Goal: Complete application form

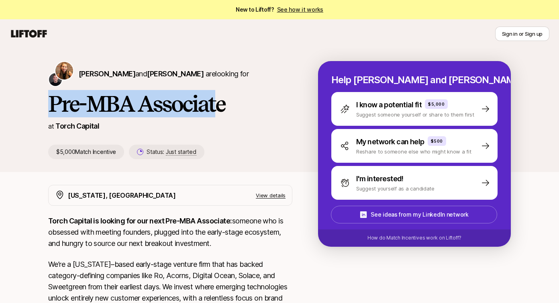
drag, startPoint x: 42, startPoint y: 101, endPoint x: 219, endPoint y: 101, distance: 177.0
click at [220, 102] on div "[PERSON_NAME] and [PERSON_NAME] are looking for Pre-MBA Associate at Torch Capi…" at bounding box center [280, 116] width 482 height 111
click at [180, 104] on h1 "Pre-MBA Associate" at bounding box center [170, 104] width 244 height 24
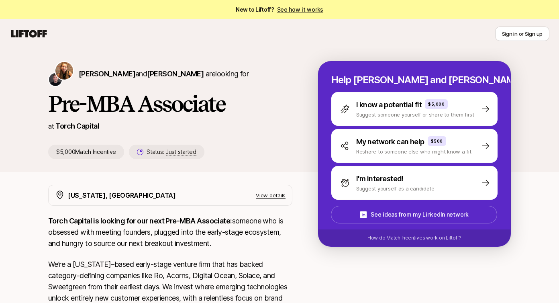
click at [103, 75] on span "[PERSON_NAME]" at bounding box center [107, 73] width 57 height 8
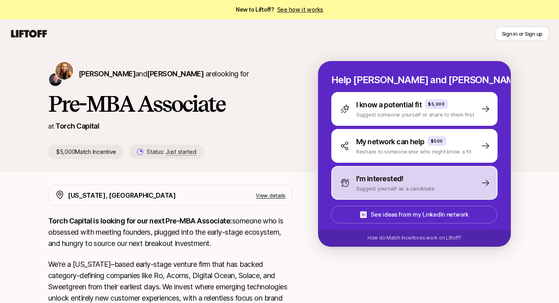
click at [370, 184] on p "Suggest yourself as a candidate" at bounding box center [395, 188] width 78 height 8
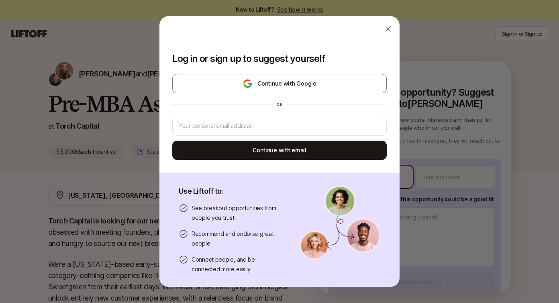
click at [379, 175] on body "New to Liftoff? See how it works Sign in or Sign up Sign in or Sign up [PERSON_…" at bounding box center [279, 151] width 559 height 303
click at [388, 27] on icon at bounding box center [388, 29] width 8 height 8
click at [358, 179] on body "New to Liftoff? See how it works Sign in or Sign up Sign in or Sign up [PERSON_…" at bounding box center [279, 151] width 559 height 303
click at [388, 28] on icon at bounding box center [388, 29] width 8 height 8
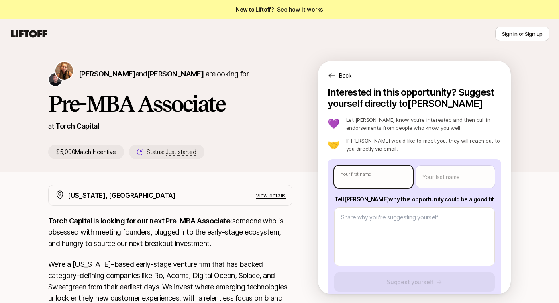
type textarea "x"
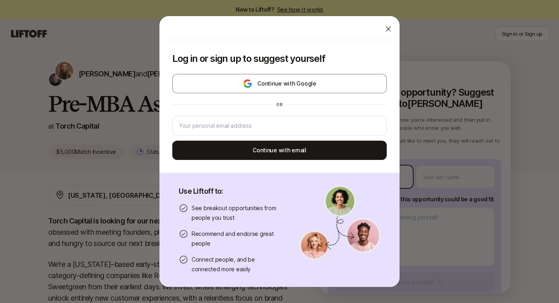
click at [369, 181] on body "New to Liftoff? See how it works Sign in or Sign up Sign in or Sign up [PERSON_…" at bounding box center [279, 151] width 559 height 303
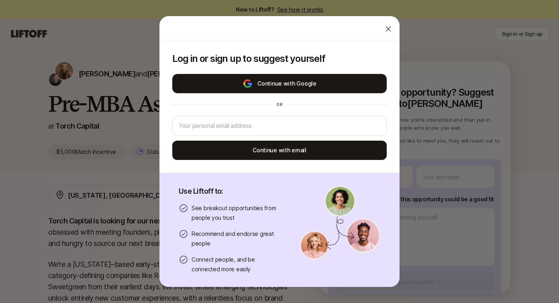
click at [277, 80] on button "Continue with Google" at bounding box center [279, 83] width 214 height 19
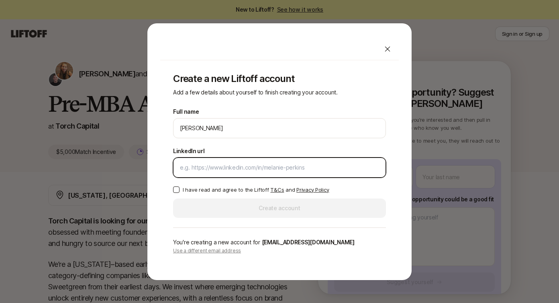
paste input "[URL][DOMAIN_NAME]"
type input "[URL][DOMAIN_NAME]"
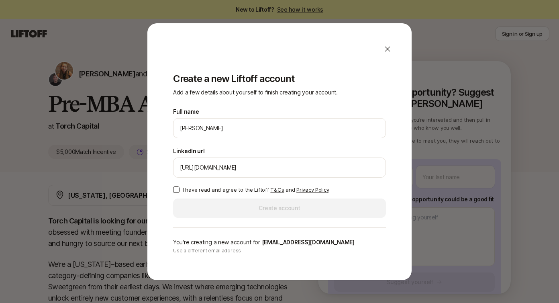
click at [175, 189] on button "I have read and agree to the Liftoff T&Cs and Privacy Policy" at bounding box center [176, 189] width 6 height 6
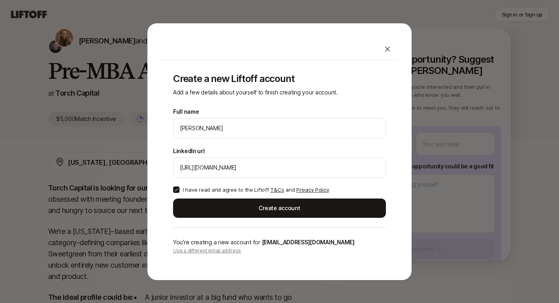
scroll to position [35, 0]
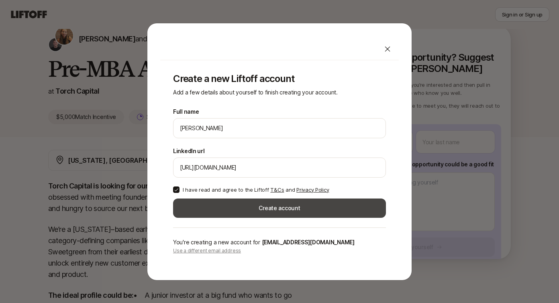
click at [262, 209] on button "Create account" at bounding box center [279, 207] width 213 height 19
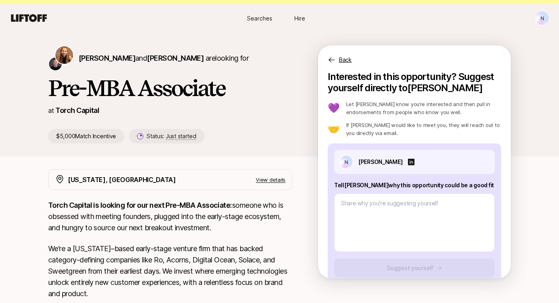
scroll to position [35, 0]
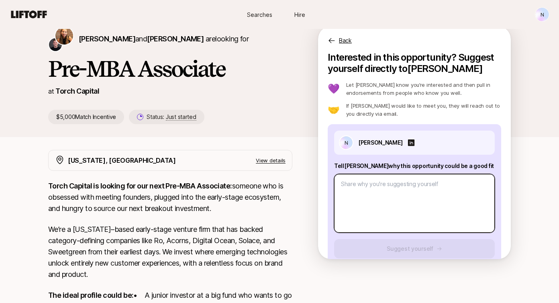
click at [397, 202] on textarea at bounding box center [414, 203] width 161 height 59
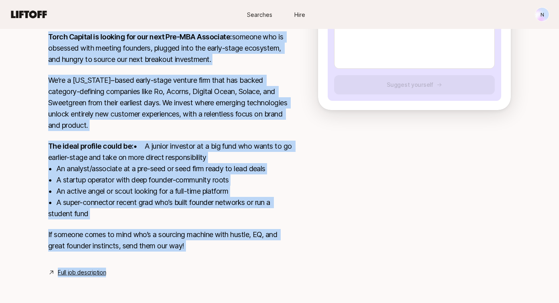
scroll to position [195, 0]
drag, startPoint x: 49, startPoint y: 115, endPoint x: 230, endPoint y: 249, distance: 225.6
click at [230, 249] on div "Torch Capital is looking for our next Pre-MBA Associate: someone who is obsesse…" at bounding box center [170, 146] width 244 height 230
copy div "Lorem Ipsumdo si ametcon adi eli sedd Eiu-TEM Incididun: utlabor etd ma aliquae…"
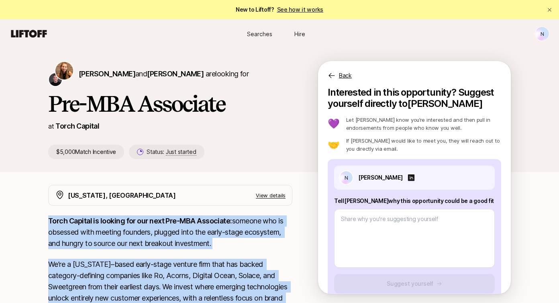
scroll to position [15, 0]
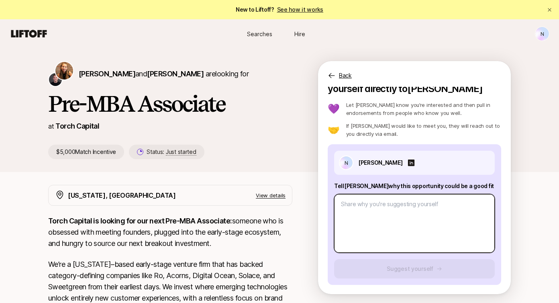
click at [371, 210] on textarea at bounding box center [414, 223] width 161 height 59
paste textarea "I’m the perfect fit for Torch Capital’s Pre-MBA Associate role because I combin…"
type textarea "x"
type textarea "I’m the perfect fit for Torch Capital’s Pre-MBA Associate role because I combin…"
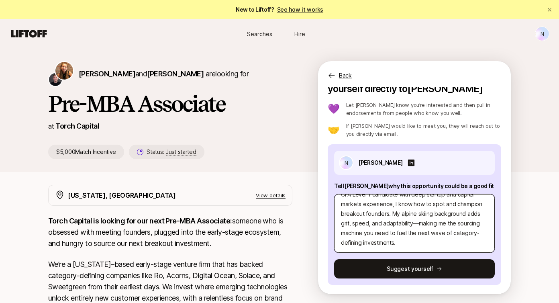
scroll to position [0, 0]
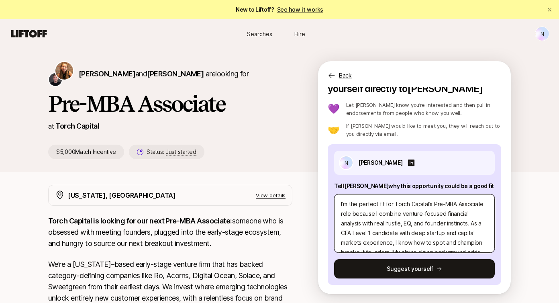
drag, startPoint x: 429, startPoint y: 205, endPoint x: 352, endPoint y: 214, distance: 77.2
click at [352, 214] on textarea "I’m the perfect fit for Torch Capital’s Pre-MBA Associate role because I combin…" at bounding box center [414, 223] width 161 height 59
type textarea "x"
type textarea "I’m the perfect fit for Torch Capital’because I combine venture-focused financi…"
type textarea "x"
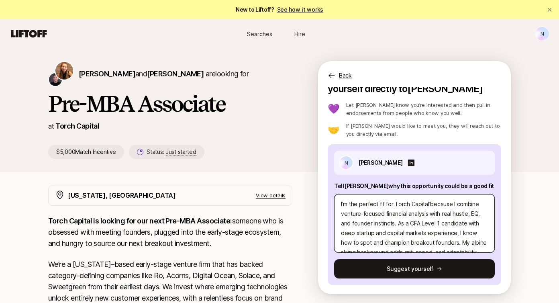
type textarea "I’m the perfect fit for Torch Capitalbecause I combine venture-focused financia…"
type textarea "x"
click at [458, 202] on textarea "I’m the perfect fit for Torch Capital because I combine venture-focused financi…" at bounding box center [414, 223] width 161 height 59
type textarea "I’m the perfect fit for Torch Capital because I combine venture-focused financi…"
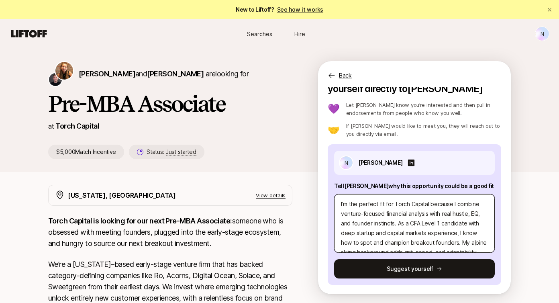
click at [456, 205] on textarea "I’m the perfect fit for Torch Capital because I combine venture-focused financi…" at bounding box center [414, 223] width 161 height 59
click at [453, 202] on textarea "I’m the perfect fit for Torch Capital because I combine venture-focused financi…" at bounding box center [414, 223] width 161 height 59
paste textarea "live and breathe venture—your next breakout investment is my obsession"
type textarea "x"
type textarea "I’m the perfect fit for Torch Capital because I live and breathe venture—your n…"
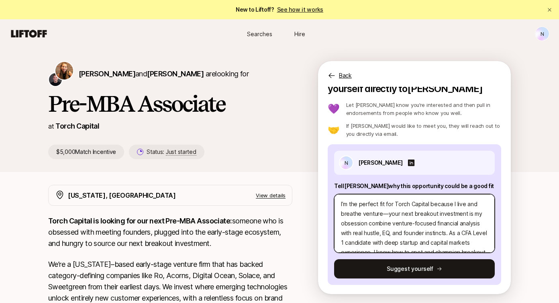
click at [387, 215] on textarea "I’m the perfect fit for Torch Capital because I live and breathe venture—your n…" at bounding box center [414, 223] width 161 height 59
type textarea "x"
type textarea "I’m the perfect fit for Torch Capital because I live and breathe ventureyour ne…"
type textarea "x"
type textarea "I’m the perfect fit for Torch Capital because I live and breathe venture your n…"
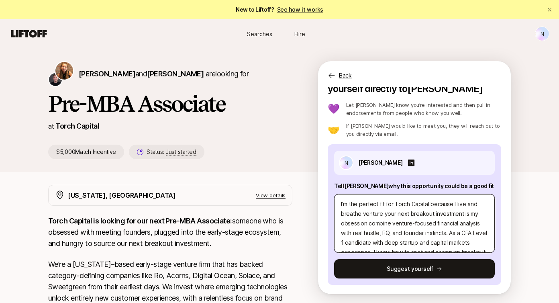
type textarea "x"
type textarea "I’m the perfect fit for Torch Capital because I live and breathe venture -your …"
type textarea "x"
type textarea "I’m the perfect fit for Torch Capital because I live and breathe venture - your…"
click at [393, 214] on textarea "I’m the perfect fit for Torch Capital because I live and breathe venture - your…" at bounding box center [414, 223] width 161 height 59
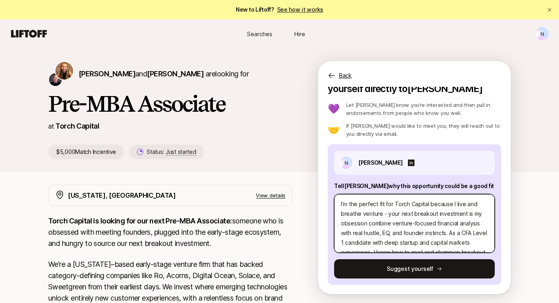
click at [393, 214] on textarea "I’m the perfect fit for Torch Capital because I live and breathe venture - your…" at bounding box center [414, 223] width 161 height 59
type textarea "x"
type textarea "I’m the perfect fit for Torch Capital because I live and breathe venture - next…"
click at [366, 224] on textarea "I’m the perfect fit for Torch Capital because I live and breathe venture - next…" at bounding box center [414, 223] width 161 height 59
type textarea "x"
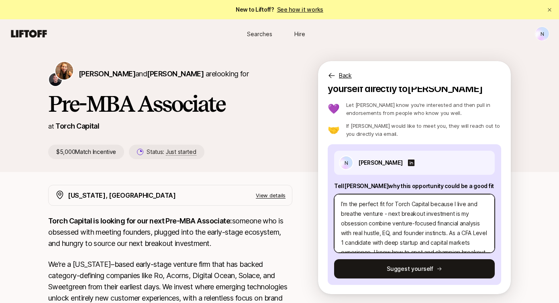
type textarea "I’m the perfect fit for Torch Capital because I live and breathe venture - next…"
type textarea "x"
type textarea "I’m the perfect fit for Torch Capital because I live and breathe venture - next…"
type textarea "x"
type textarea "I’m the perfect fit for Torch Capital because I live and breathe venture - next…"
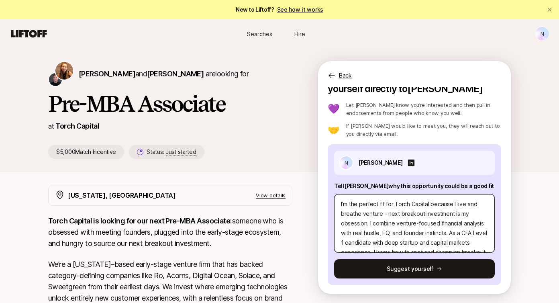
type textarea "x"
type textarea "I’m the perfect fit for Torch Capital because I live and breathe venture - next…"
type textarea "x"
type textarea "I’m the perfect fit for Torch Capital because I live and breathe venture - next…"
type textarea "x"
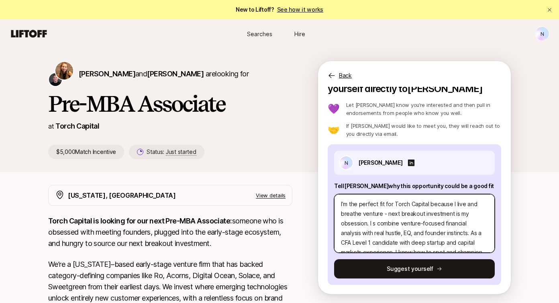
type textarea "I’m the perfect fit for Torch Capital because I live and breathe venture - next…"
type textarea "x"
type textarea "I’m the perfect fit for Torch Capital because I live and breathe venture - next…"
type textarea "x"
type textarea "I’m the perfect fit for Torch Capital because I live and breathe venture - next…"
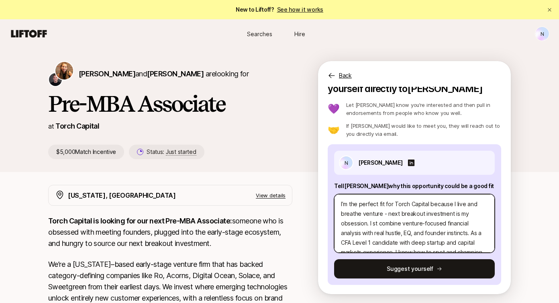
type textarea "x"
type textarea "I’m the perfect fit for Torch Capital because I live and breathe venture - next…"
type textarea "x"
type textarea "I’m the perfect fit for Torch Capital because I live and breathe venture - next…"
type textarea "x"
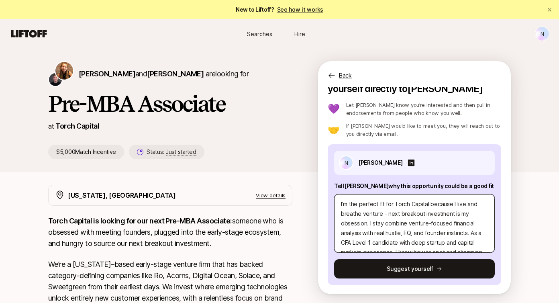
type textarea "I’m the perfect fit for Torch Capital because I live and breathe venture - next…"
type textarea "x"
type textarea "I’m the perfect fit for Torch Capital because I live and breathe venture - next…"
type textarea "x"
type textarea "I’m the perfect fit for Torch Capital because I live and breathe venture - next…"
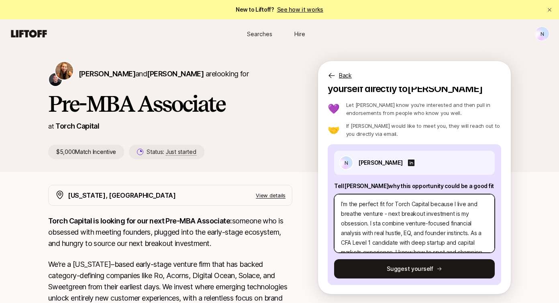
type textarea "x"
type textarea "I’m the perfect fit for Torch Capital because I live and breathe venture - next…"
type textarea "x"
type textarea "I’m the perfect fit for Torch Capital because I live and breathe venture - next…"
type textarea "x"
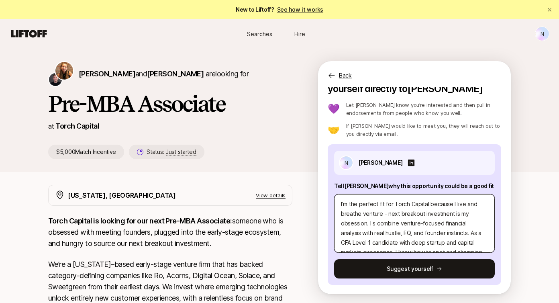
type textarea "I’m the perfect fit for Torch Capital because I live and breathe venture - next…"
type textarea "x"
type textarea "I’m the perfect fit for Torch Capital because I live and breathe venture - next…"
type textarea "x"
type textarea "I’m the perfect fit for Torch Capital because I live and breathe venture - next…"
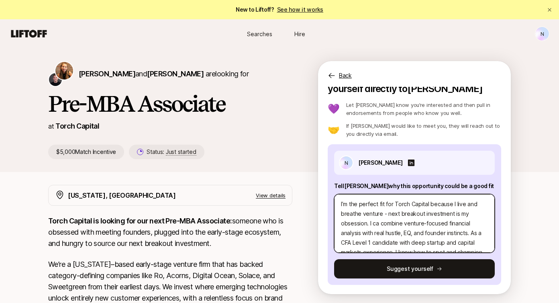
type textarea "x"
type textarea "I’m the perfect fit for Torch Capital because I live and breathe venture - next…"
type textarea "x"
type textarea "I’m the perfect fit for Torch Capital because I live and breathe venture - next…"
type textarea "x"
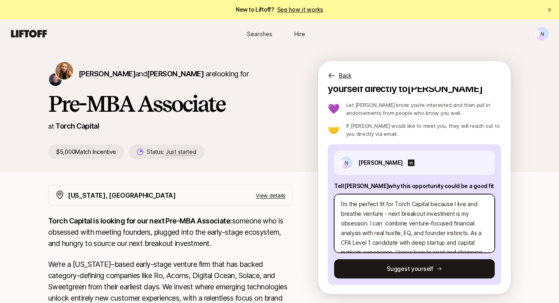
type textarea "I’m the perfect fit for Torch Capital because I live and breathe venture - next…"
type textarea "x"
type textarea "I’m the perfect fit for Torch Capital because I live and breathe venture - next…"
type textarea "x"
type textarea "I’m the perfect fit for Torch Capital because I live and breathe venture - next…"
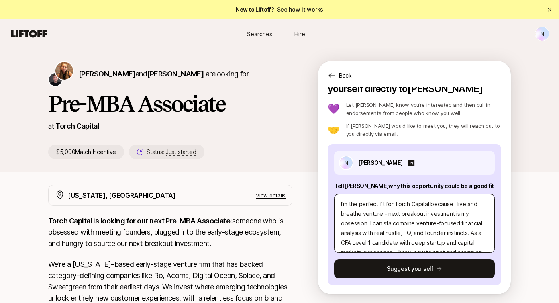
type textarea "x"
type textarea "I’m the perfect fit for Torch Capital because I live and breathe venture - next…"
type textarea "x"
type textarea "I’m the perfect fit for Torch Capital because I live and breathe venture - next…"
type textarea "x"
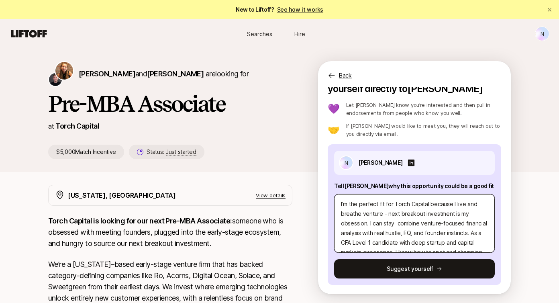
type textarea "I’m the perfect fit for Torch Capital because I live and breathe venture - next…"
type textarea "x"
type textarea "I’m the perfect fit for Torch Capital because I live and breathe venture - next…"
type textarea "x"
type textarea "I’m the perfect fit for Torch Capital because I live and breathe venture - next…"
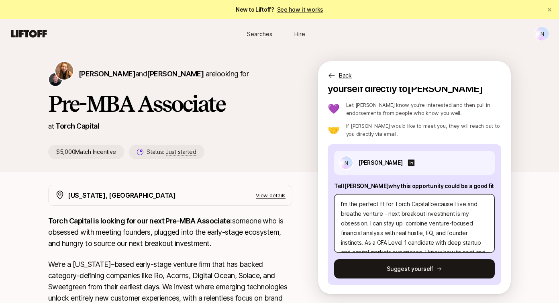
type textarea "x"
type textarea "I’m the perfect fit for Torch Capital because I live and breathe venture - next…"
type textarea "x"
type textarea "I’m the perfect fit for Torch Capital because I live and breathe venture - next…"
type textarea "x"
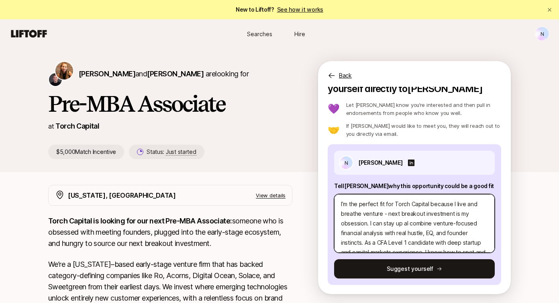
type textarea "I’m the perfect fit for Torch Capital because I live and breathe venture - next…"
type textarea "x"
type textarea "I’m the perfect fit for Torch Capital because I live and breathe venture - next…"
type textarea "x"
type textarea "I’m the perfect fit for Torch Capital because I live and breathe venture - next…"
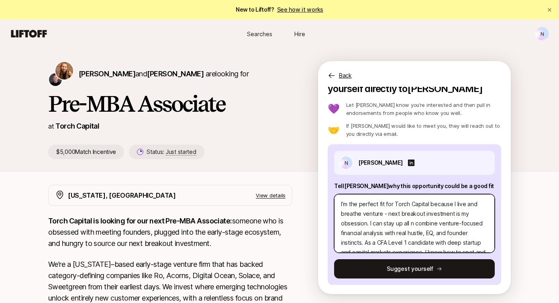
type textarea "x"
type textarea "I’m the perfect fit for Torch Capital because I live and breathe venture - next…"
type textarea "x"
type textarea "I’m the perfect fit for Torch Capital because I live and breathe venture - next…"
type textarea "x"
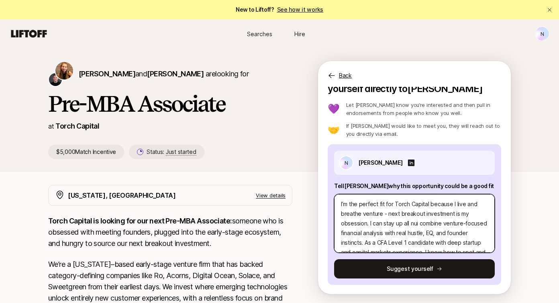
type textarea "I’m the perfect fit for Torch Capital because I live and breathe venture - next…"
type textarea "x"
type textarea "I’m the perfect fit for Torch Capital because I live and breathe venture - next…"
type textarea "x"
type textarea "I’m the perfect fit for Torch Capital because I live and breathe venture - next…"
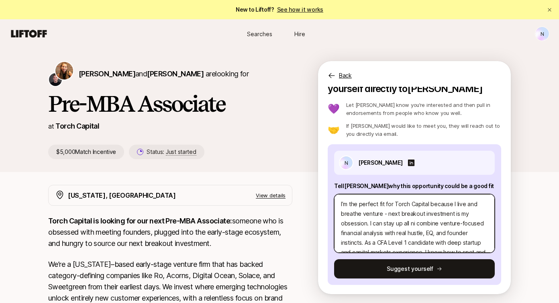
type textarea "x"
type textarea "I’m the perfect fit for Torch Capital because I live and breathe venture - next…"
type textarea "x"
type textarea "I’m the perfect fit for Torch Capital because I live and breathe venture - next…"
type textarea "x"
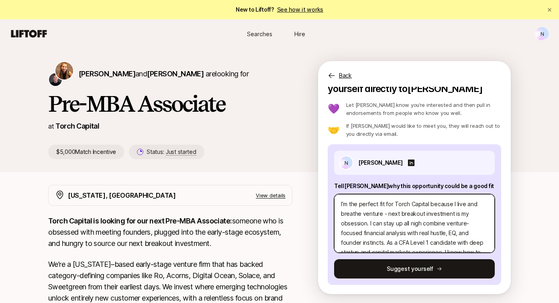
type textarea "I’m the perfect fit for Torch Capital because I live and breathe venture - next…"
type textarea "x"
type textarea "I’m the perfect fit for Torch Capital because I live and breathe venture - next…"
type textarea "x"
type textarea "I’m the perfect fit for Torch Capital because I live and breathe venture - next…"
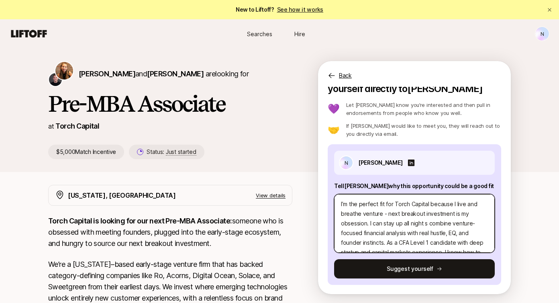
type textarea "x"
type textarea "I’m the perfect fit for Torch Capital because I live and breathe venture - next…"
type textarea "x"
type textarea "I’m the perfect fit for Torch Capital because I live and breathe venture - next…"
type textarea "x"
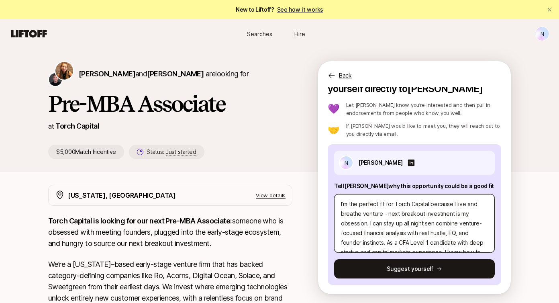
type textarea "I’m the perfect fit for Torch Capital because I live and breathe venture - next…"
type textarea "x"
type textarea "I’m the perfect fit for Torch Capital because I live and breathe venture - next…"
type textarea "x"
type textarea "I’m the perfect fit for Torch Capital because I live and breathe venture - next…"
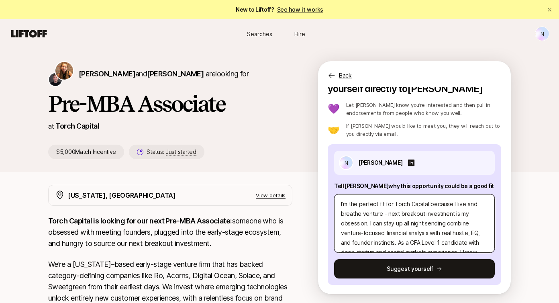
type textarea "x"
type textarea "I’m the perfect fit for Torch Capital because I live and breathe venture - next…"
type textarea "x"
type textarea "I’m the perfect fit for Torch Capital because I live and breathe venture - next…"
type textarea "x"
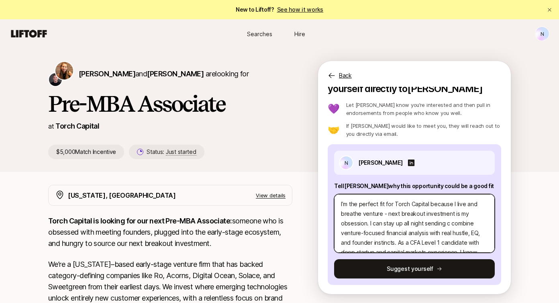
type textarea "I’m the perfect fit for Torch Capital because I live and breathe venture - next…"
type textarea "x"
type textarea "I’m the perfect fit for Torch Capital because I live and breathe venture - next…"
type textarea "x"
type textarea "I’m the perfect fit for Torch Capital because I live and breathe venture - next…"
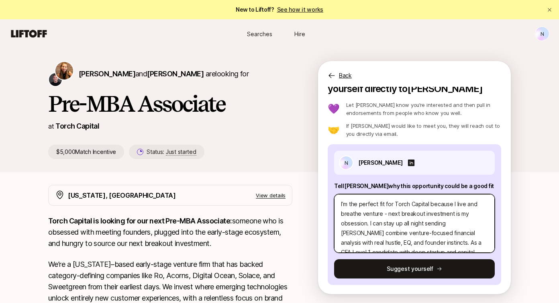
type textarea "x"
type textarea "I’m the perfect fit for Torch Capital because I live and breathe venture - next…"
type textarea "x"
type textarea "I’m the perfect fit for Torch Capital because I live and breathe venture - next…"
type textarea "x"
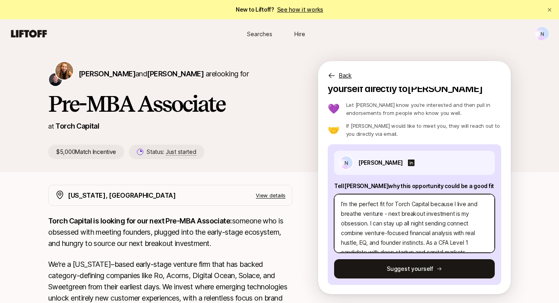
type textarea "I’m the perfect fit for Torch Capital because I live and breathe venture - next…"
type textarea "x"
type textarea "I’m the perfect fit for Torch Capital because I live and breathe venture - next…"
type textarea "x"
type textarea "I’m the perfect fit for Torch Capital because I live and breathe venture - next…"
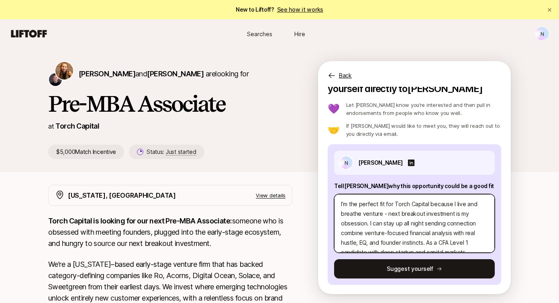
type textarea "x"
type textarea "I’m the perfect fit for Torch Capital because I live and breathe venture - next…"
type textarea "x"
type textarea "I’m the perfect fit for Torch Capital because I live and breathe venture - next…"
type textarea "x"
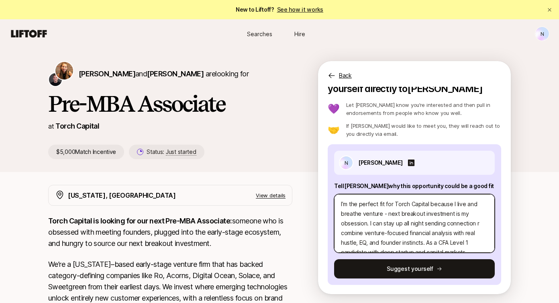
type textarea "I’m the perfect fit for Torch Capital because I live and breathe venture - next…"
type textarea "x"
type textarea "I’m the perfect fit for Torch Capital because I live and breathe venture - next…"
type textarea "x"
type textarea "I’m the perfect fit for Torch Capital because I live and breathe venture - next…"
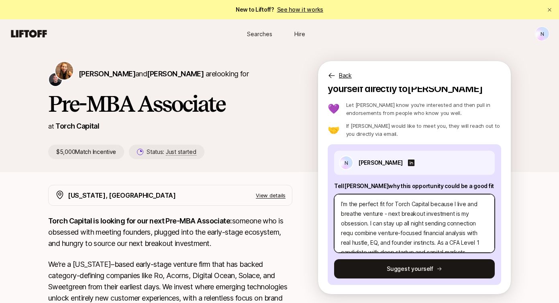
type textarea "x"
type textarea "I’m the perfect fit for Torch Capital because I live and breathe venture - next…"
type textarea "x"
type textarea "I’m the perfect fit for Torch Capital because I live and breathe venture - next…"
type textarea "x"
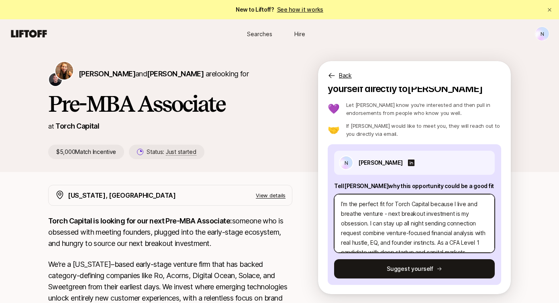
type textarea "I’m the perfect fit for Torch Capital because I live and breathe venture - next…"
type textarea "x"
type textarea "I’m the perfect fit for Torch Capital because I live and breathe venture - next…"
type textarea "x"
type textarea "I’m the perfect fit for Torch Capital because I live and breathe venture - next…"
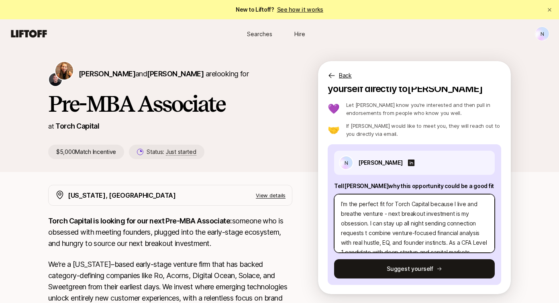
type textarea "x"
type textarea "I’m the perfect fit for Torch Capital because I live and breathe venture - next…"
type textarea "x"
type textarea "I’m the perfect fit for Torch Capital because I live and breathe venture - next…"
type textarea "x"
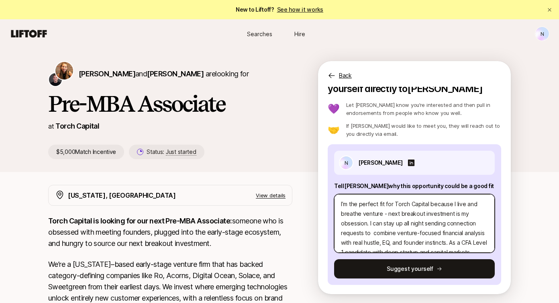
type textarea "I’m the perfect fit for Torch Capital because I live and breathe venture - next…"
type textarea "x"
type textarea "I’m the perfect fit for Torch Capital because I live and breathe venture - next…"
type textarea "x"
type textarea "I’m the perfect fit for Torch Capital because I live and breathe venture - next…"
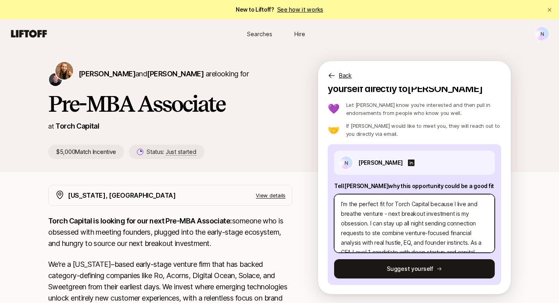
type textarea "x"
type textarea "I’m the perfect fit for Torch Capital because I live and breathe venture - next…"
type textarea "x"
type textarea "I’m the perfect fit for Torch Capital because I live and breathe venture - next…"
type textarea "x"
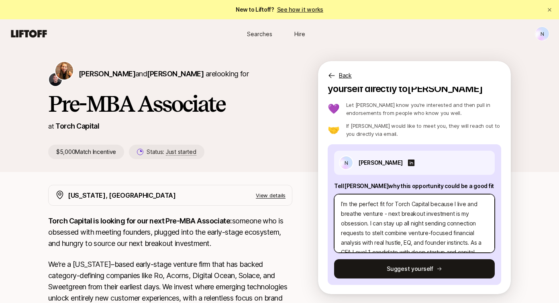
type textarea "I’m the perfect fit for Torch Capital because I live and breathe venture - next…"
type textarea "x"
type textarea "I’m the perfect fit for Torch Capital because I live and breathe venture - next…"
type textarea "x"
type textarea "I’m the perfect fit for Torch Capital because I live and breathe venture - next…"
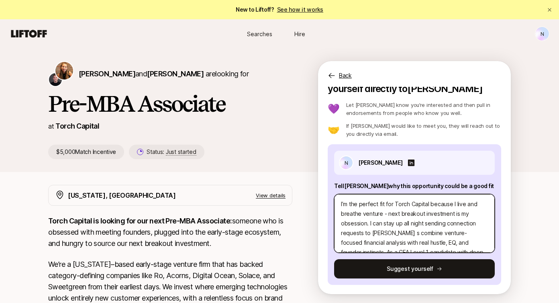
type textarea "x"
type textarea "I’m the perfect fit for Torch Capital because I live and breathe venture - next…"
type textarea "x"
type textarea "I’m the perfect fit for Torch Capital because I live and breathe venture - next…"
type textarea "x"
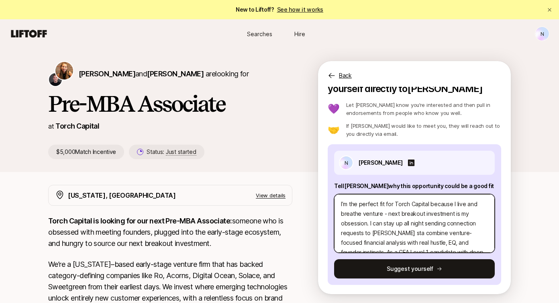
type textarea "I’m the perfect fit for Torch Capital because I live and breathe venture - next…"
type textarea "x"
type textarea "I’m the perfect fit for Torch Capital because I live and breathe venture - next…"
type textarea "x"
type textarea "I’m the perfect fit for Torch Capital because I live and breathe venture - next…"
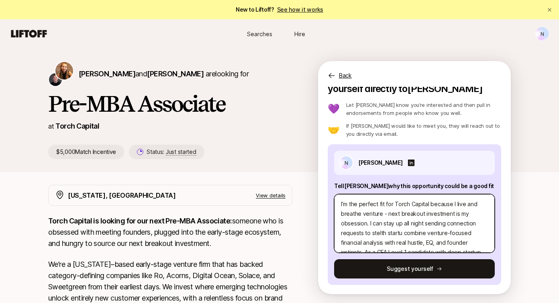
type textarea "x"
type textarea "I’m the perfect fit for Torch Capital because I live and breathe venture - next…"
type textarea "x"
type textarea "I’m the perfect fit for Torch Capital because I live and breathe venture - next…"
type textarea "x"
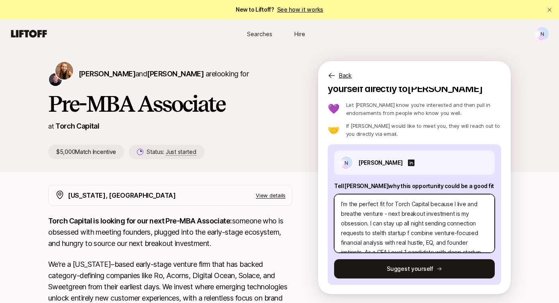
type textarea "I’m the perfect fit for Torch Capital because I live and breathe venture - next…"
type textarea "x"
type textarea "I’m the perfect fit for Torch Capital because I live and breathe venture - next…"
type textarea "x"
type textarea "I’m the perfect fit for Torch Capital because I live and breathe venture - next…"
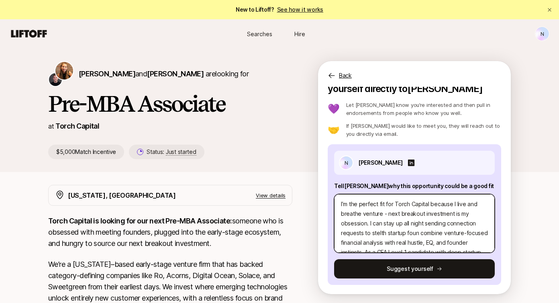
type textarea "x"
type textarea "I’m the perfect fit for Torch Capital because I live and breathe venture - next…"
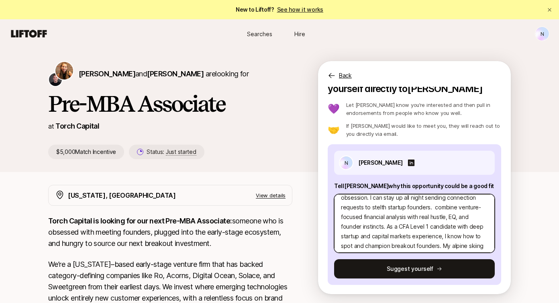
scroll to position [22, 0]
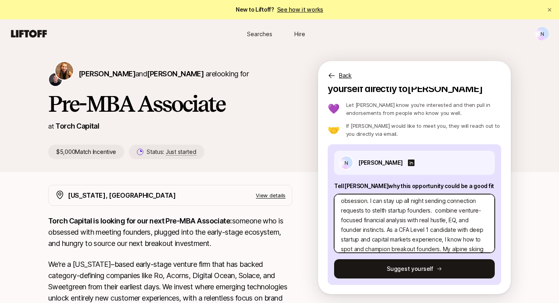
click at [429, 223] on textarea "I’m the perfect fit for Torch Capital because I live and breathe venture - next…" at bounding box center [414, 223] width 161 height 59
click at [432, 210] on textarea "I’m the perfect fit for Torch Capital because I live and breathe venture - next…" at bounding box center [414, 223] width 161 height 59
paste textarea "I’ve developed sharp instincts for identifying visionary founders and game-chan…"
click at [417, 220] on textarea "I’m the perfect fit for Torch Capital because I live and breathe venture - next…" at bounding box center [414, 223] width 161 height 59
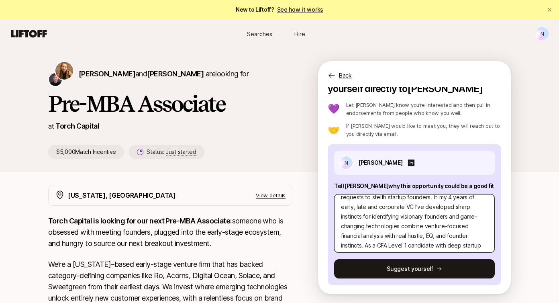
click at [362, 217] on textarea "I’m the perfect fit for Torch Capital because I live and breathe venture - next…" at bounding box center [414, 223] width 161 height 59
click at [415, 227] on textarea "I’m the perfect fit for Torch Capital because I live and breathe venture - next…" at bounding box center [414, 223] width 161 height 59
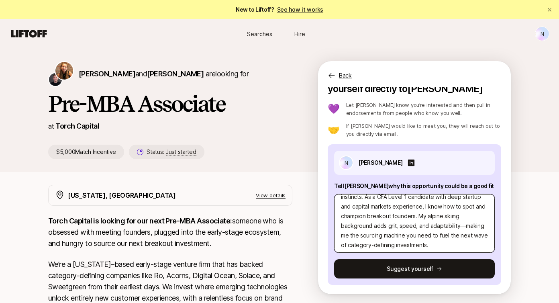
scroll to position [87, 0]
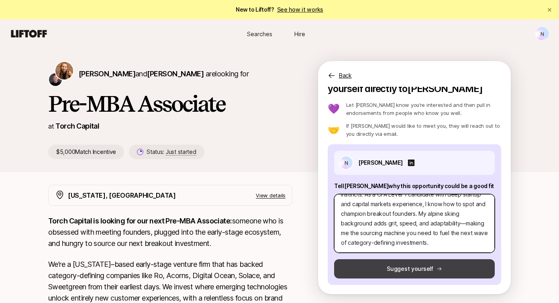
drag, startPoint x: 419, startPoint y: 205, endPoint x: 466, endPoint y: 259, distance: 70.9
click at [466, 259] on div "N [PERSON_NAME] Tell [PERSON_NAME] why this opportunity could be a good fit I’m…" at bounding box center [414, 214] width 173 height 140
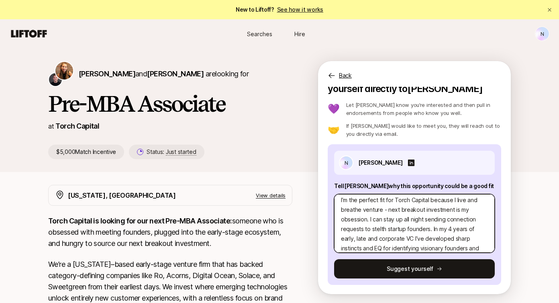
scroll to position [0, 0]
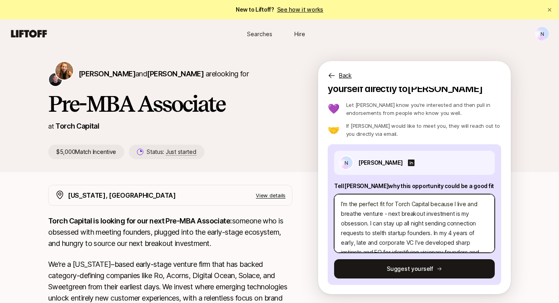
drag, startPoint x: 367, startPoint y: 210, endPoint x: 382, endPoint y: 223, distance: 19.4
click at [382, 223] on textarea "I’m the perfect fit for Torch Capital because I live and breathe venture - next…" at bounding box center [414, 223] width 161 height 59
drag, startPoint x: 367, startPoint y: 222, endPoint x: 415, endPoint y: 232, distance: 48.7
click at [415, 232] on textarea "I’m the perfect fit for Torch Capital because I live and breathe venture - next…" at bounding box center [414, 223] width 161 height 59
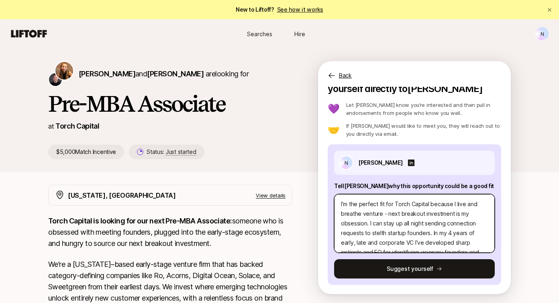
click at [417, 220] on textarea "I’m the perfect fit for Torch Capital because I live and breathe venture - next…" at bounding box center [414, 223] width 161 height 59
drag, startPoint x: 366, startPoint y: 226, endPoint x: 415, endPoint y: 232, distance: 50.2
click at [415, 232] on textarea "I’m the perfect fit for Torch Capital because I live and breathe venture - next…" at bounding box center [414, 223] width 161 height 59
click at [412, 232] on textarea "I’m the perfect fit for Torch Capital because I live and breathe venture - next…" at bounding box center [414, 223] width 161 height 59
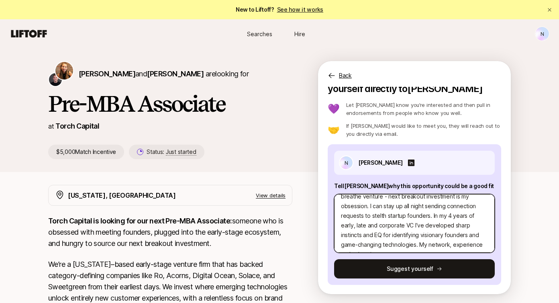
scroll to position [19, 0]
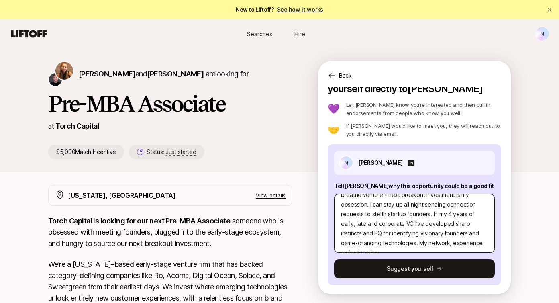
drag, startPoint x: 341, startPoint y: 223, endPoint x: 460, endPoint y: 233, distance: 120.1
click at [460, 234] on textarea "I’m the perfect fit for Torch Capital because I live and breathe venture - next…" at bounding box center [414, 223] width 161 height 59
click at [420, 237] on textarea "I’m the perfect fit for Torch Capital because I live and breathe venture - next…" at bounding box center [414, 223] width 161 height 59
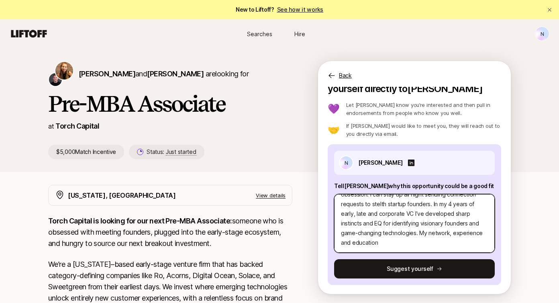
click at [419, 232] on textarea "I’m the perfect fit for Torch Capital because I live and breathe venture - next…" at bounding box center [414, 223] width 161 height 59
click at [388, 243] on textarea "I’m the perfect fit for Torch Capital because I live and breathe venture - next…" at bounding box center [414, 223] width 161 height 59
paste textarea "ensures I can lead deals from sourcing to close."
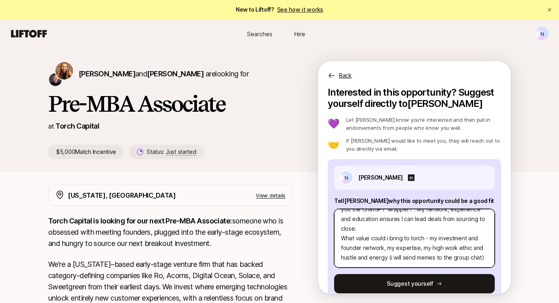
scroll to position [96, 0]
paste textarea "Let’s connect—I’m ready to help source and champion your next success story."
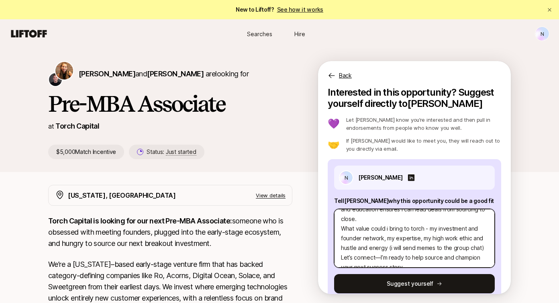
scroll to position [106, 0]
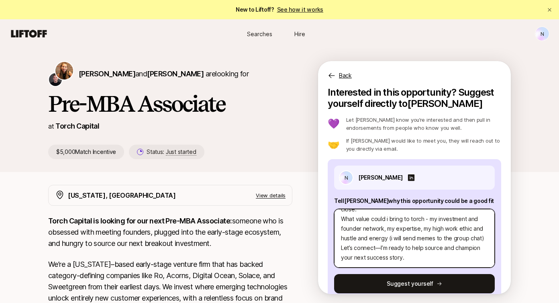
click at [341, 249] on textarea "I’m the perfect fit for Torch Capital because I live and breathe venture - next…" at bounding box center [414, 238] width 161 height 59
click at [380, 257] on textarea "I’m the perfect fit for Torch Capital because I live and breathe venture - next…" at bounding box center [414, 238] width 161 height 59
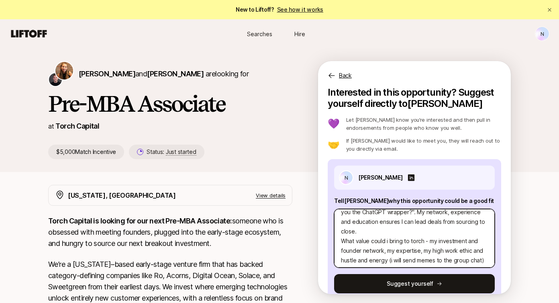
scroll to position [78, 0]
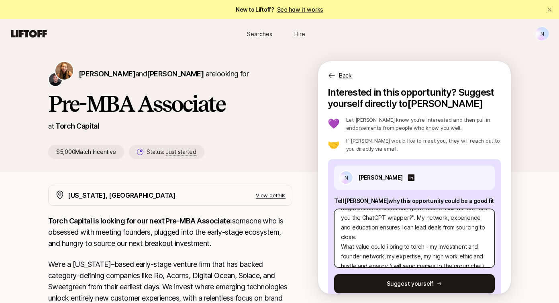
click at [341, 248] on textarea "I’m the perfect fit for Torch Capital because I live and breathe venture - next…" at bounding box center [414, 238] width 161 height 59
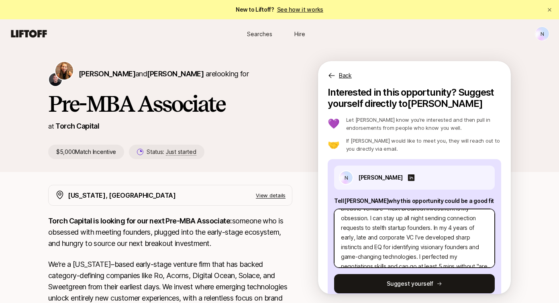
scroll to position [0, 0]
click at [388, 236] on textarea "I’m the perfect fit for Torch Capital because I live and breathe venture - next…" at bounding box center [414, 238] width 161 height 59
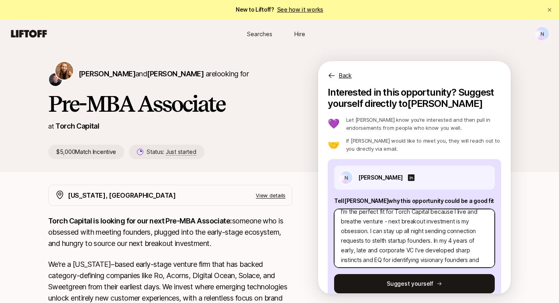
scroll to position [8, 0]
click at [375, 231] on textarea "I’m the perfect fit for Torch Capital because I live and breathe venture - next…" at bounding box center [414, 238] width 161 height 59
drag, startPoint x: 364, startPoint y: 238, endPoint x: 460, endPoint y: 236, distance: 95.6
click at [460, 236] on textarea "I’m the perfect fit for Torch Capital because I live and breathe venture - next…" at bounding box center [414, 238] width 161 height 59
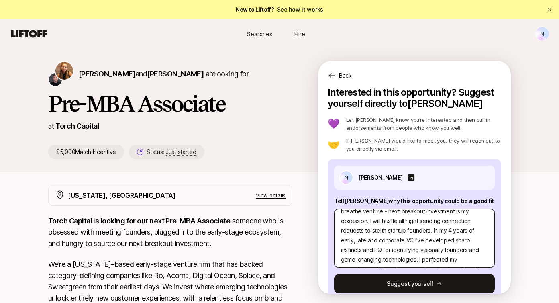
scroll to position [18, 0]
click at [434, 230] on textarea "I’m the perfect fit for Torch Capital because I live and breathe venture - next…" at bounding box center [414, 238] width 161 height 59
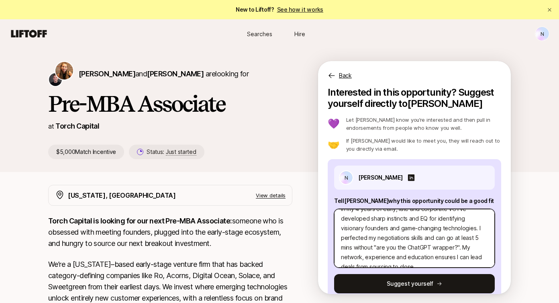
drag, startPoint x: 412, startPoint y: 236, endPoint x: 474, endPoint y: 248, distance: 63.0
click at [474, 248] on textarea "I’m the perfect fit for Torch Capital because I live and breathe venture - next…" at bounding box center [414, 238] width 161 height 59
click at [360, 242] on textarea "I’m the perfect fit for Torch Capital because I live and breathe venture - next…" at bounding box center [414, 238] width 161 height 59
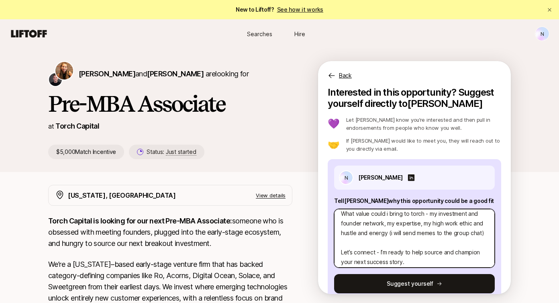
scroll to position [125, 0]
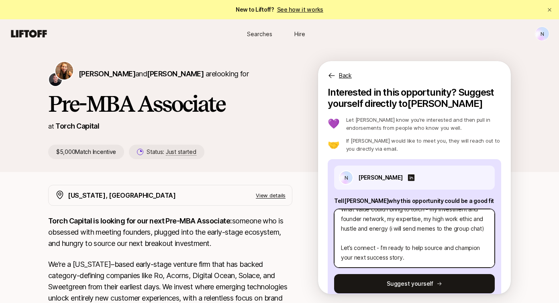
drag, startPoint x: 406, startPoint y: 257, endPoint x: 358, endPoint y: 236, distance: 52.7
click at [358, 236] on textarea "I’m the perfect fit for Torch Capital because I live and breathe venture - next…" at bounding box center [414, 238] width 161 height 59
click at [358, 229] on textarea "I’m the perfect fit for Torch Capital because I live and breathe venture - next…" at bounding box center [414, 238] width 161 height 59
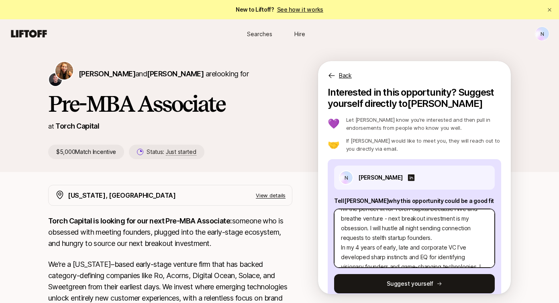
scroll to position [0, 0]
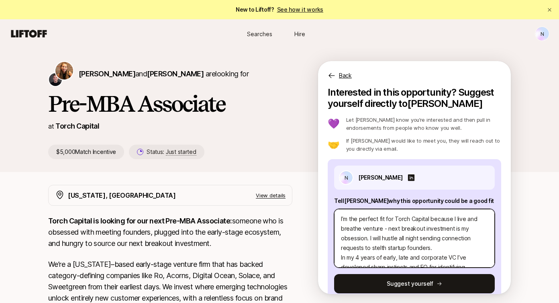
click at [377, 248] on textarea "I’m the perfect fit for Torch Capital because I live and breathe venture - next…" at bounding box center [414, 238] width 161 height 59
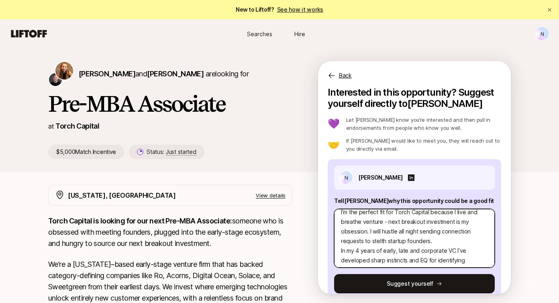
scroll to position [7, 0]
click at [397, 225] on textarea "I’m the perfect fit for Torch Capital because I live and breathe venture - next…" at bounding box center [414, 238] width 161 height 59
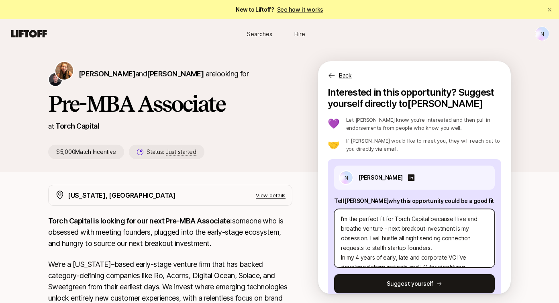
drag, startPoint x: 343, startPoint y: 228, endPoint x: 384, endPoint y: 226, distance: 41.0
click at [384, 226] on textarea "I’m the perfect fit for Torch Capital because I live and breathe venture - next…" at bounding box center [414, 238] width 161 height 59
click at [402, 227] on textarea "I’m the perfect fit for Torch Capital because I live and breathe venture - next…" at bounding box center [414, 238] width 161 height 59
click at [412, 228] on textarea "I’m the perfect fit for Torch Capital because I live and breathe venture - next…" at bounding box center [414, 238] width 161 height 59
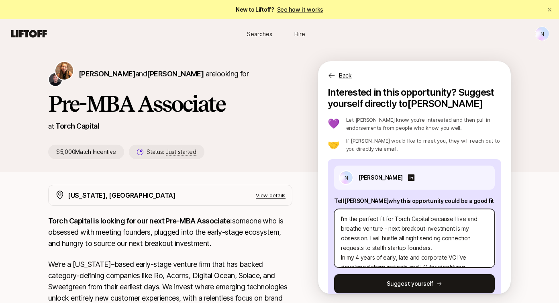
click at [429, 229] on textarea "I’m the perfect fit for Torch Capital because I live and breathe venture - next…" at bounding box center [414, 238] width 161 height 59
click at [360, 238] on textarea "I’m the perfect fit for Torch Capital because I live and breathe venture - next…" at bounding box center [414, 238] width 161 height 59
click at [396, 240] on textarea "I’m the perfect fit for Torch Capital because I live and breathe venture - next…" at bounding box center [414, 238] width 161 height 59
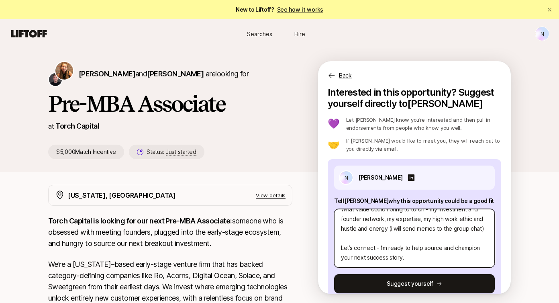
scroll to position [120, 0]
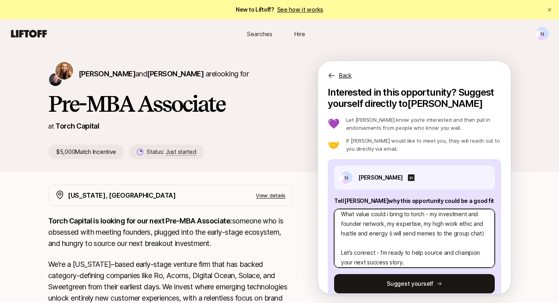
drag, startPoint x: 346, startPoint y: 213, endPoint x: 439, endPoint y: 229, distance: 94.6
click at [439, 230] on textarea "I’m the perfect fit for Torch Capital because I live and breathe venture - next…" at bounding box center [414, 238] width 161 height 59
click at [431, 225] on textarea "I’m the perfect fit for Torch Capital because I live and breathe venture - next…" at bounding box center [414, 238] width 161 height 59
drag, startPoint x: 354, startPoint y: 218, endPoint x: 422, endPoint y: 236, distance: 70.6
click at [422, 236] on textarea "I’m the perfect fit for Torch Capital because I live and breathe venture - next…" at bounding box center [414, 238] width 161 height 59
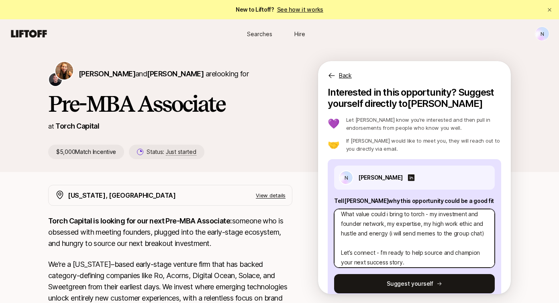
click at [384, 235] on textarea "I’m the perfect fit for Torch Capital because I live and breathe venture - next…" at bounding box center [414, 238] width 161 height 59
click at [475, 224] on textarea "I’m the perfect fit for Torch Capital because I live and breathe venture - next…" at bounding box center [414, 238] width 161 height 59
drag, startPoint x: 379, startPoint y: 233, endPoint x: 465, endPoint y: 239, distance: 86.1
click at [465, 239] on textarea "I’m the perfect fit for Torch Capital because I live and breathe venture - next…" at bounding box center [414, 238] width 161 height 59
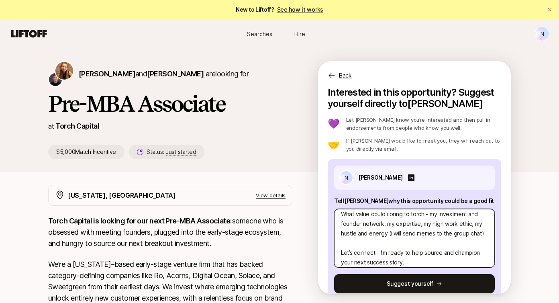
drag, startPoint x: 341, startPoint y: 252, endPoint x: 425, endPoint y: 258, distance: 84.5
click at [425, 258] on textarea "I’m the perfect fit for Torch Capital because I live and breathe venture - next…" at bounding box center [414, 238] width 161 height 59
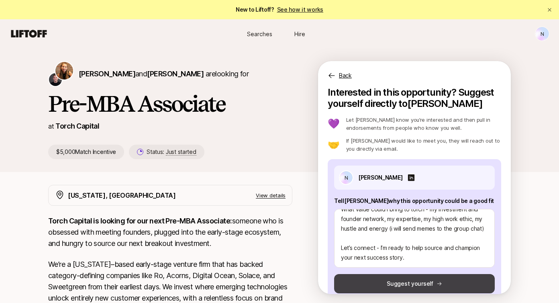
click at [411, 285] on button "Suggest yourself" at bounding box center [414, 283] width 161 height 19
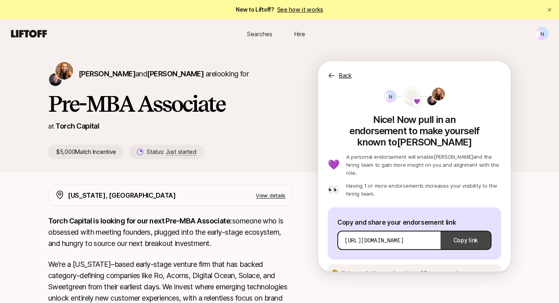
click at [457, 229] on button "Copy link" at bounding box center [465, 240] width 50 height 22
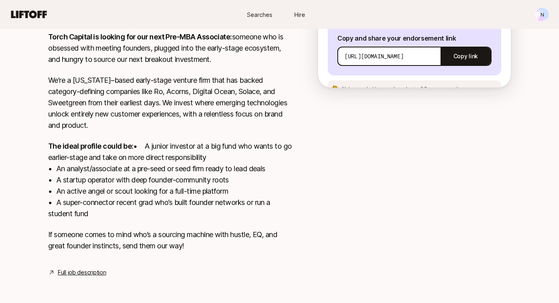
scroll to position [0, 0]
